Goal: Task Accomplishment & Management: Complete application form

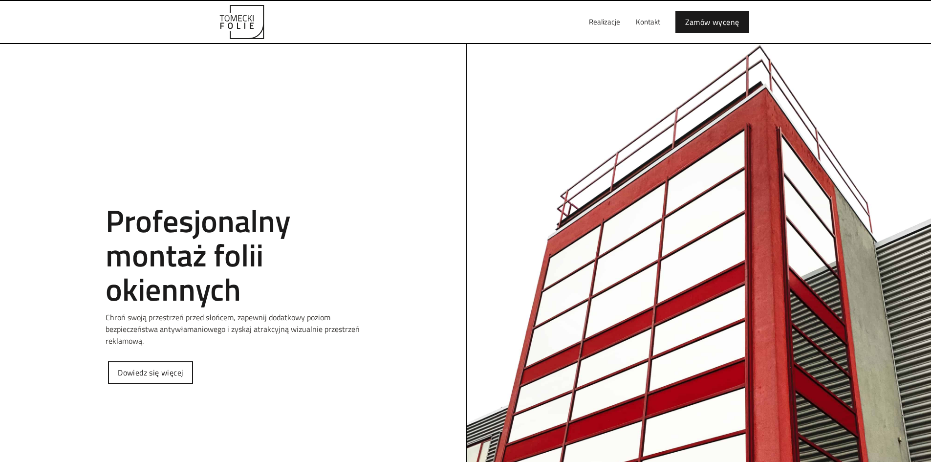
click at [202, 119] on div "Tomecki folie Profesjonalny montaż folii okiennych Chroń swoją przestrzeń przed…" at bounding box center [465, 276] width 931 height 467
click at [717, 18] on link "Zamów wycenę" at bounding box center [712, 20] width 74 height 22
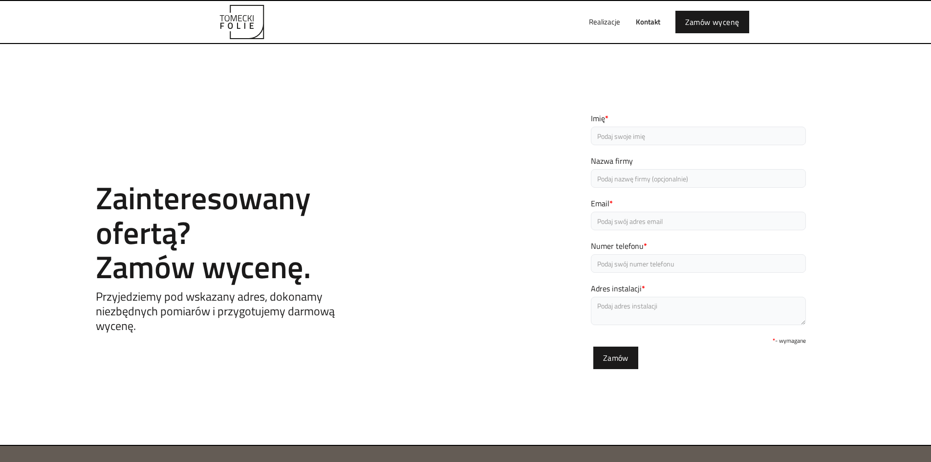
click at [679, 137] on input "Imię *" at bounding box center [698, 136] width 215 height 19
click at [528, 155] on div "Contact Zainteresowany ofertą? Zamów wycenę. Przyjedziemy pod wskazany adres, d…" at bounding box center [465, 244] width 931 height 303
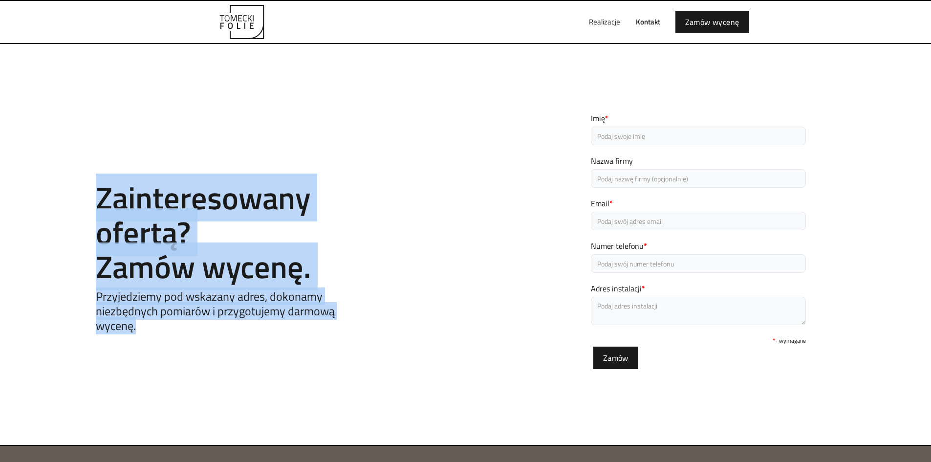
drag, startPoint x: 96, startPoint y: 201, endPoint x: 429, endPoint y: 361, distance: 369.5
click at [429, 361] on div "Contact Zainteresowany ofertą? Zamów wycenę. Przyjedziemy pod wskazany adres, d…" at bounding box center [465, 244] width 931 height 303
click at [402, 304] on div "Contact Zainteresowany ofertą? Zamów wycenę. Przyjedziemy pod wskazany adres, d…" at bounding box center [465, 244] width 931 height 303
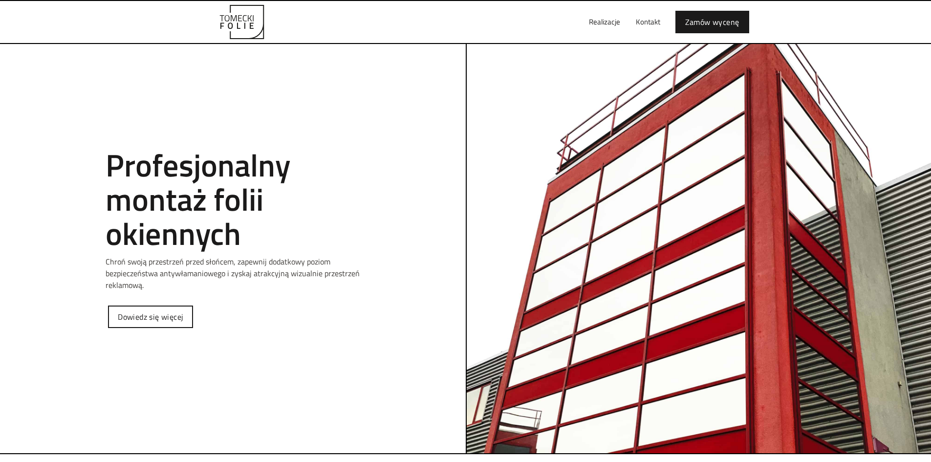
scroll to position [49, 0]
